Goal: Find specific page/section: Find specific page/section

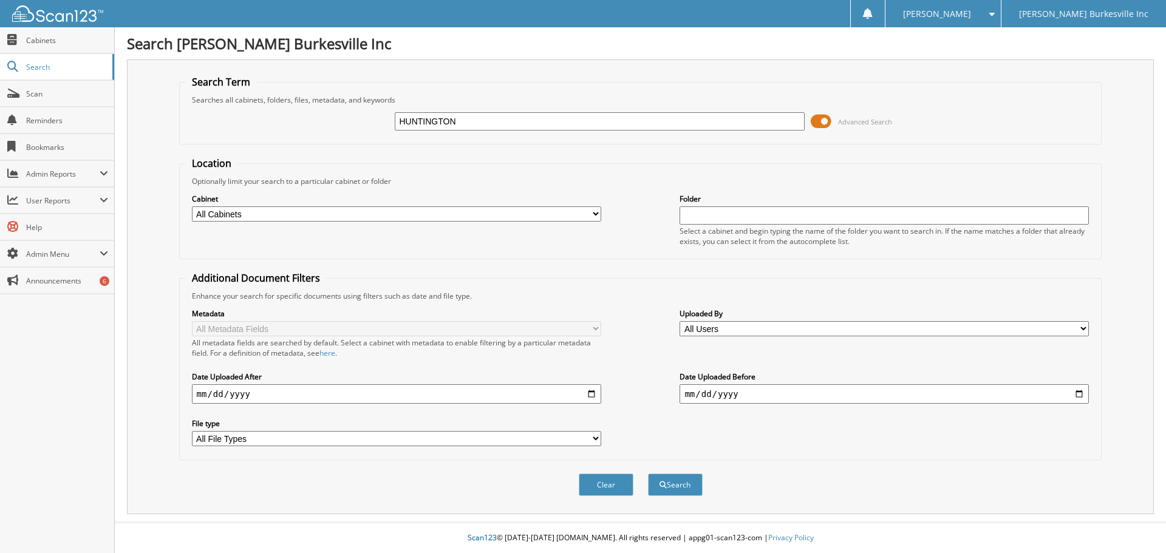
type input "HUNTINGTON"
click at [648, 474] on button "Search" at bounding box center [675, 485] width 55 height 22
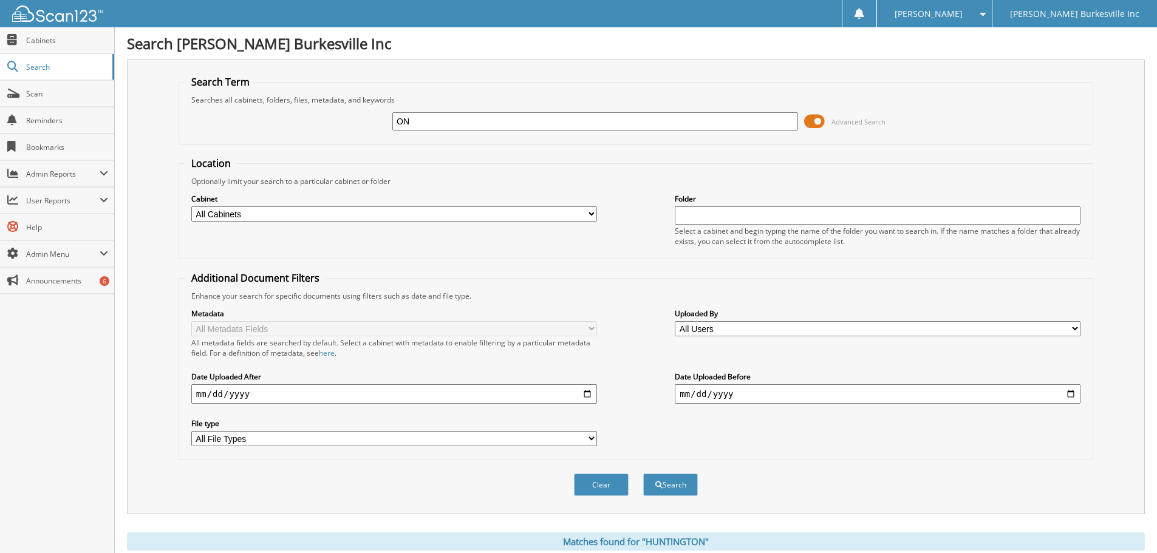
type input "N"
type input "[PERSON_NAME]"
click at [643, 474] on button "Search" at bounding box center [670, 485] width 55 height 22
click at [35, 94] on span "Scan" at bounding box center [67, 94] width 82 height 10
